Goal: Information Seeking & Learning: Learn about a topic

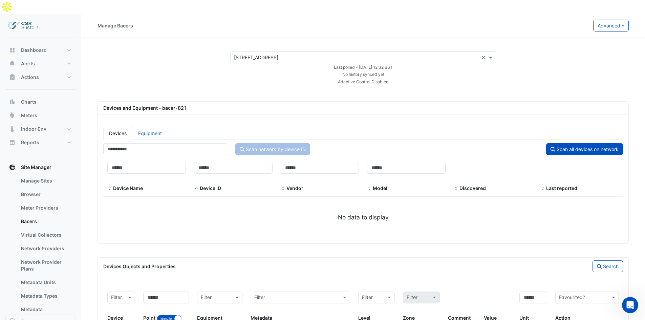
click at [24, 19] on img at bounding box center [23, 26] width 30 height 14
click at [32, 161] on button "Site Manager" at bounding box center [40, 168] width 70 height 14
click at [32, 43] on button "Dashboard" at bounding box center [40, 50] width 70 height 14
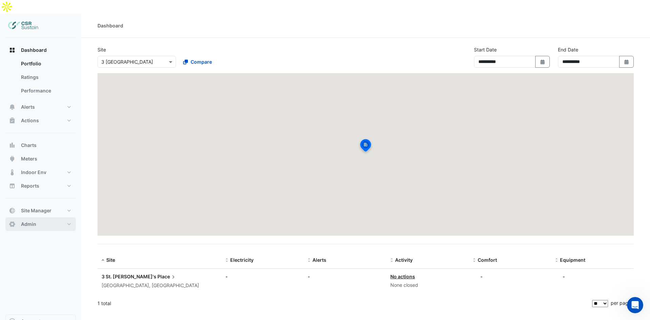
drag, startPoint x: 37, startPoint y: 210, endPoint x: 41, endPoint y: 211, distance: 3.9
click at [38, 217] on button "Admin" at bounding box center [40, 224] width 70 height 14
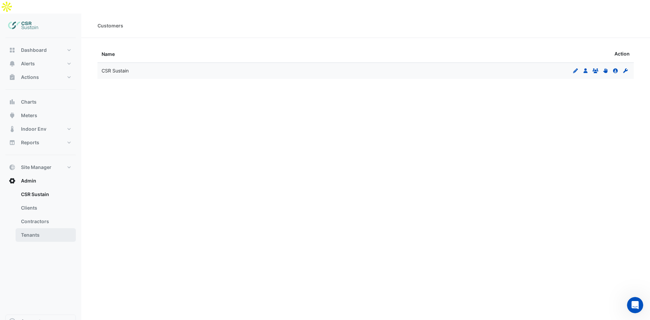
click at [38, 228] on link "Tenants" at bounding box center [46, 235] width 60 height 14
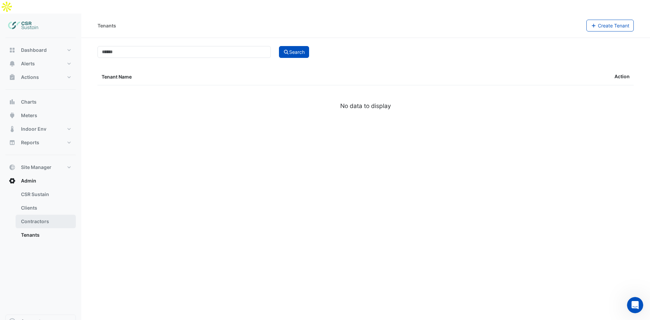
click at [45, 215] on link "Contractors" at bounding box center [46, 222] width 60 height 14
click at [626, 91] on icon at bounding box center [626, 93] width 4 height 5
click at [556, 20] on button "View Contractors" at bounding box center [567, 26] width 47 height 12
click at [616, 91] on icon at bounding box center [615, 93] width 5 height 5
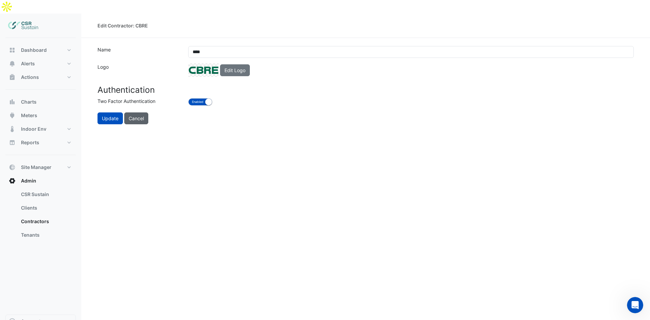
click at [135, 112] on button "Cancel" at bounding box center [136, 118] width 24 height 12
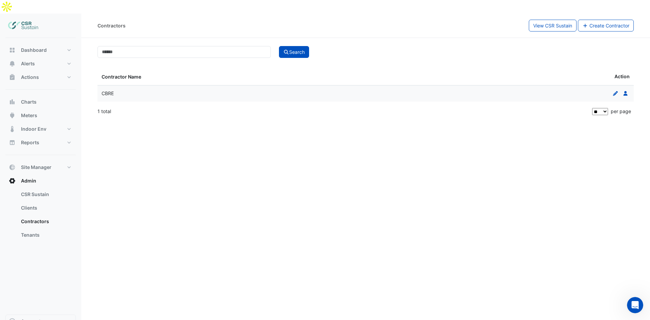
drag, startPoint x: 133, startPoint y: 86, endPoint x: 133, endPoint y: 82, distance: 3.7
drag, startPoint x: 133, startPoint y: 82, endPoint x: 546, endPoint y: 81, distance: 412.9
click at [548, 86] on datatable-body-cell "Edit Users" at bounding box center [500, 94] width 268 height 16
click at [43, 228] on link "Tenants" at bounding box center [46, 235] width 60 height 14
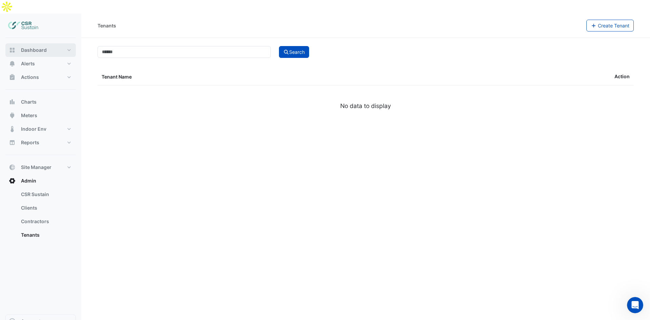
click at [35, 47] on span "Dashboard" at bounding box center [34, 50] width 26 height 7
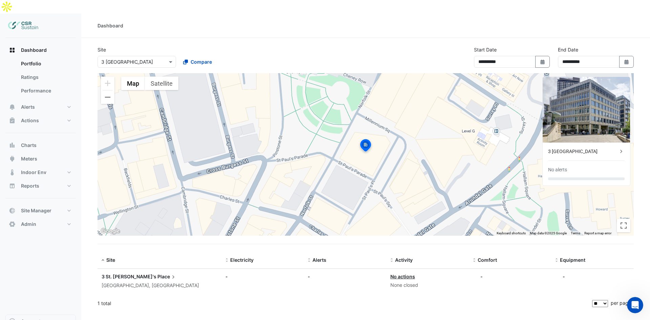
click at [622, 143] on div "3 [GEOGRAPHIC_DATA] No alerts" at bounding box center [586, 164] width 87 height 43
click at [622, 150] on icon at bounding box center [621, 151] width 2 height 3
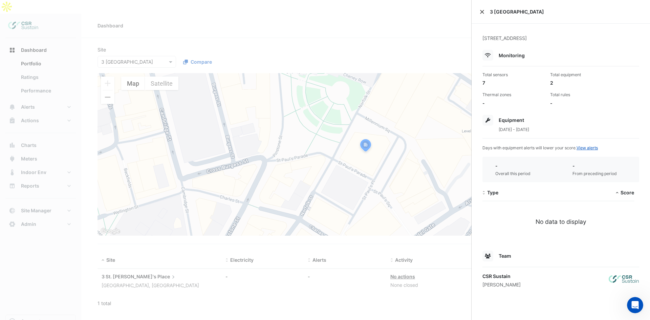
click at [480, 12] on button "Close" at bounding box center [482, 11] width 5 height 5
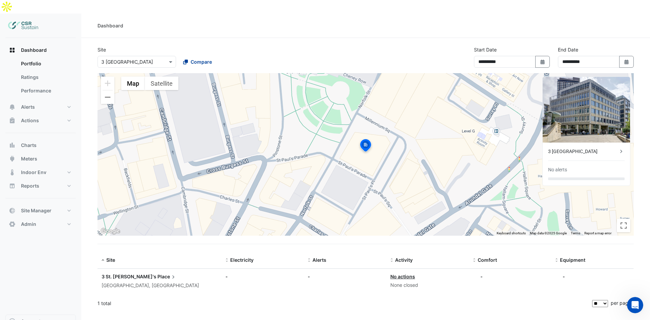
click at [208, 58] on span "Compare" at bounding box center [201, 61] width 21 height 7
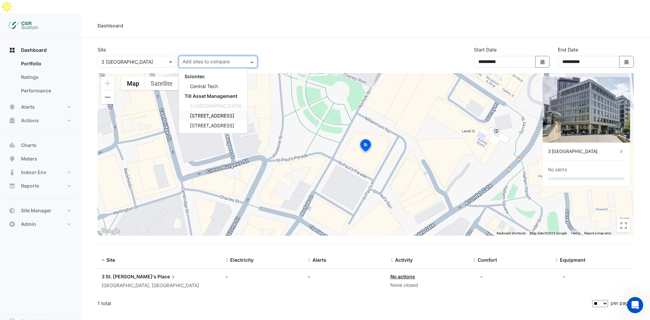
click at [208, 113] on span "[STREET_ADDRESS]" at bounding box center [212, 116] width 44 height 6
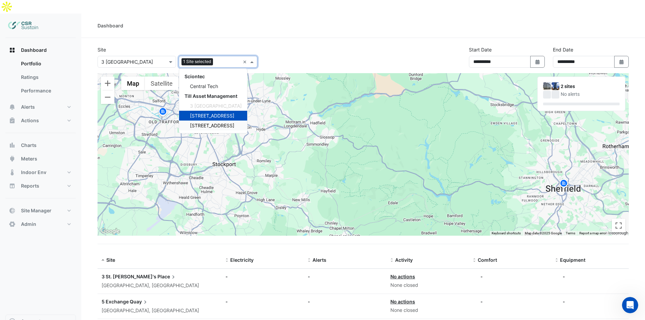
click at [212, 123] on span "[STREET_ADDRESS]" at bounding box center [212, 126] width 44 height 6
click at [206, 81] on div "Central Tech" at bounding box center [213, 86] width 68 height 10
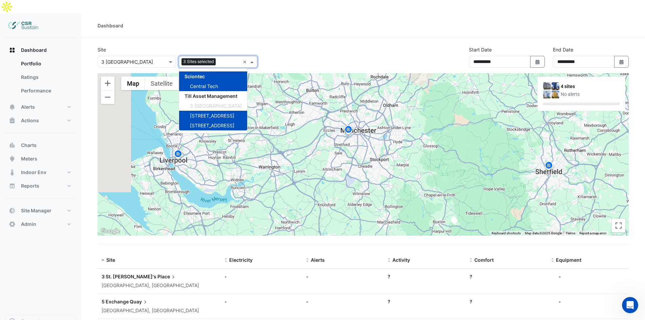
click at [420, 38] on section "**********" at bounding box center [363, 220] width 564 height 365
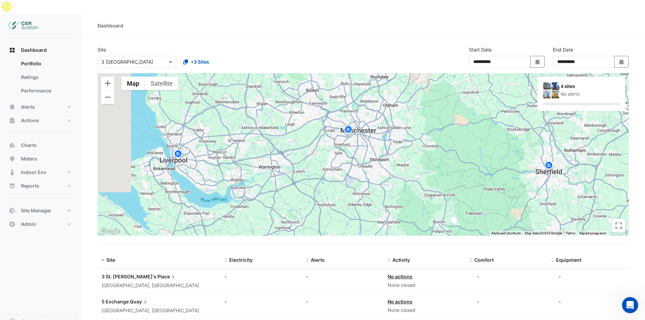
drag, startPoint x: 578, startPoint y: 80, endPoint x: 551, endPoint y: 73, distance: 28.3
click at [551, 82] on div "4 sites No alerts" at bounding box center [581, 90] width 77 height 16
click at [563, 83] on div "4 sites" at bounding box center [590, 86] width 59 height 7
